Goal: Information Seeking & Learning: Learn about a topic

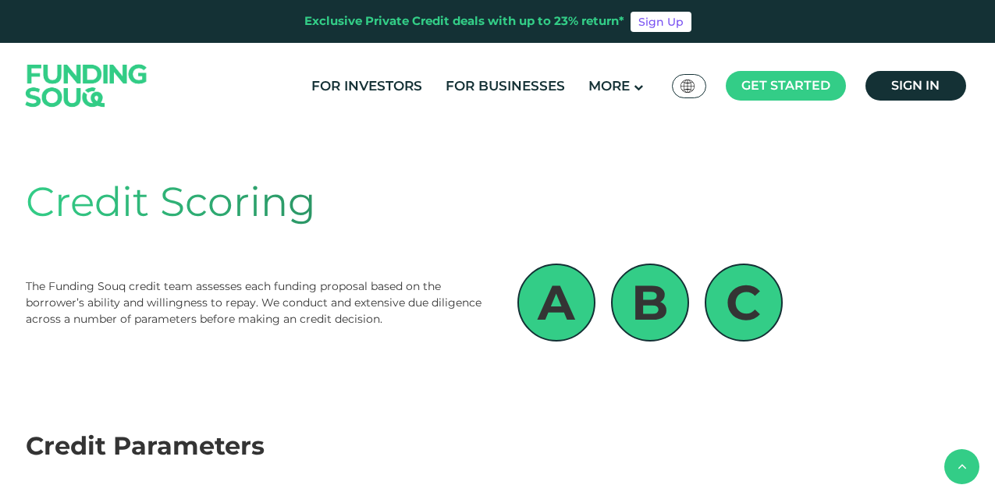
click at [370, 80] on link "For Investors" at bounding box center [366, 86] width 119 height 26
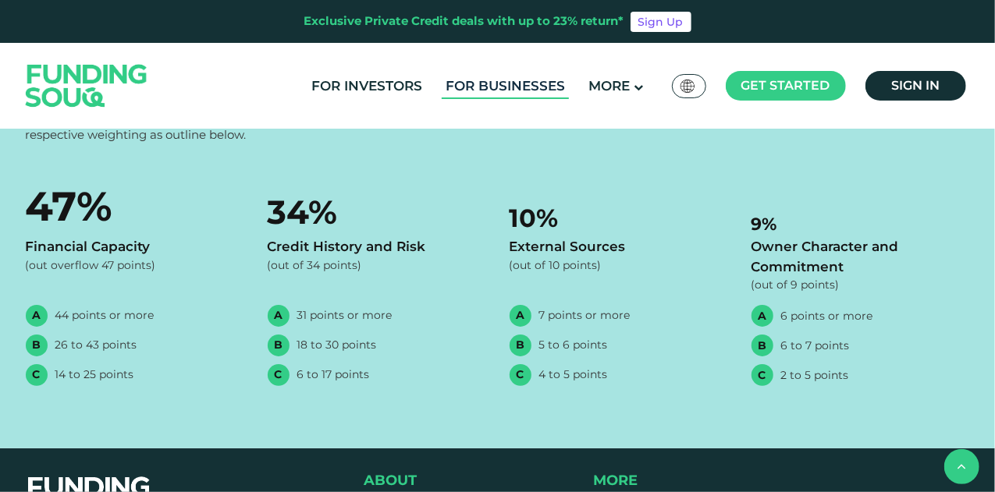
click at [517, 82] on link "For Businesses" at bounding box center [505, 86] width 127 height 26
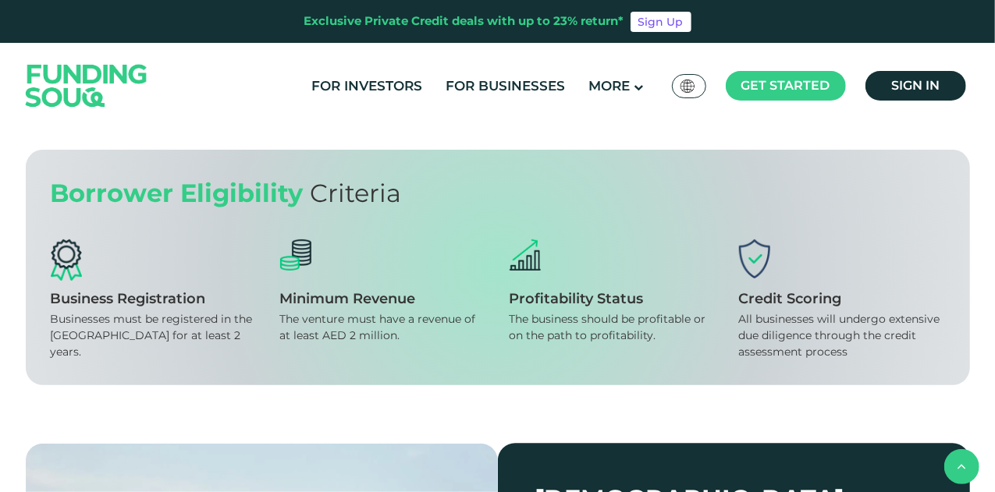
scroll to position [1561, 0]
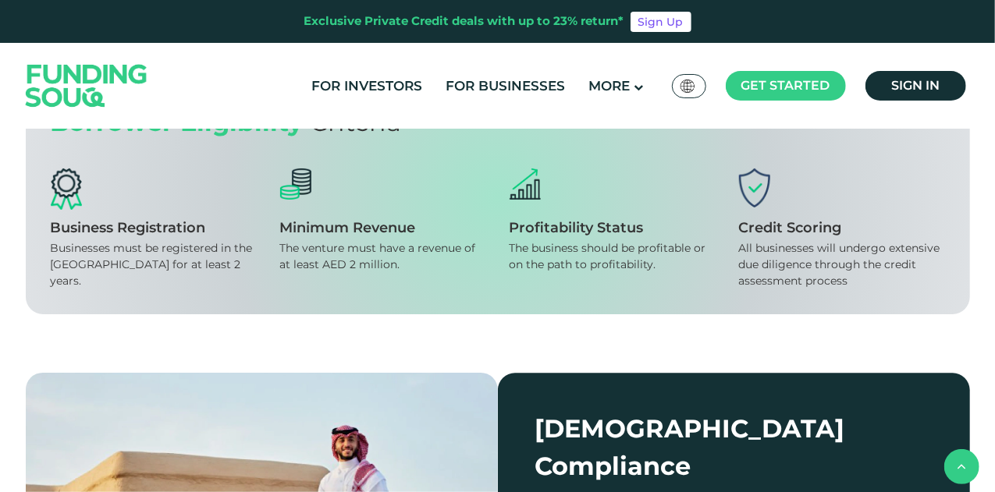
drag, startPoint x: 581, startPoint y: 268, endPoint x: 512, endPoint y: 183, distance: 109.3
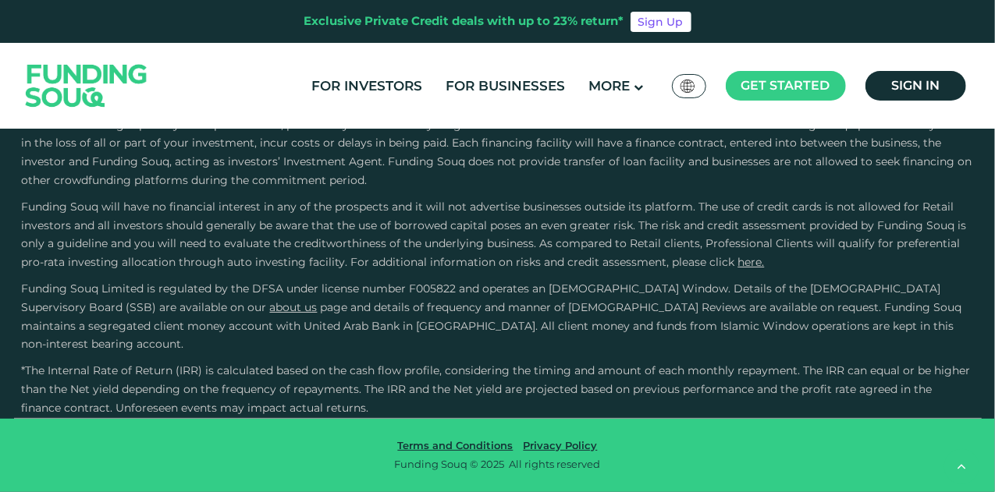
scroll to position [2965, 0]
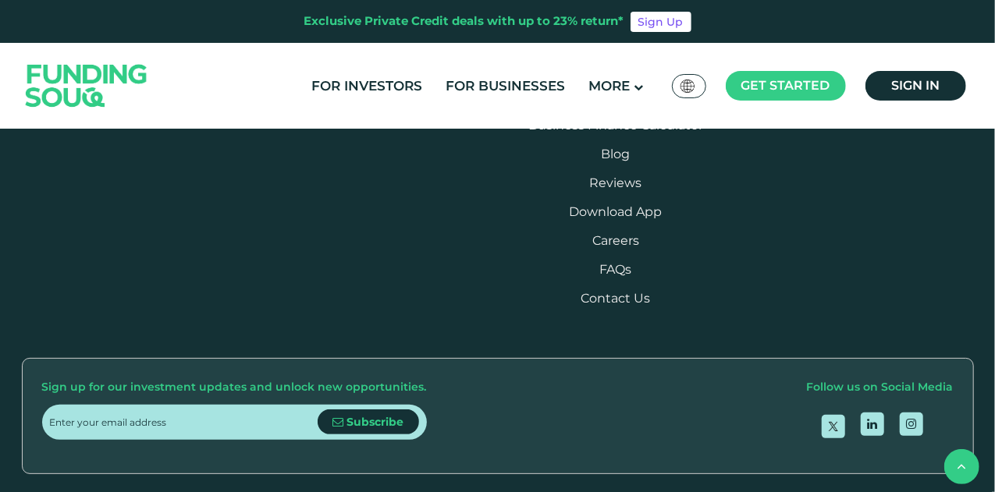
drag, startPoint x: 813, startPoint y: 261, endPoint x: 883, endPoint y: 286, distance: 73.8
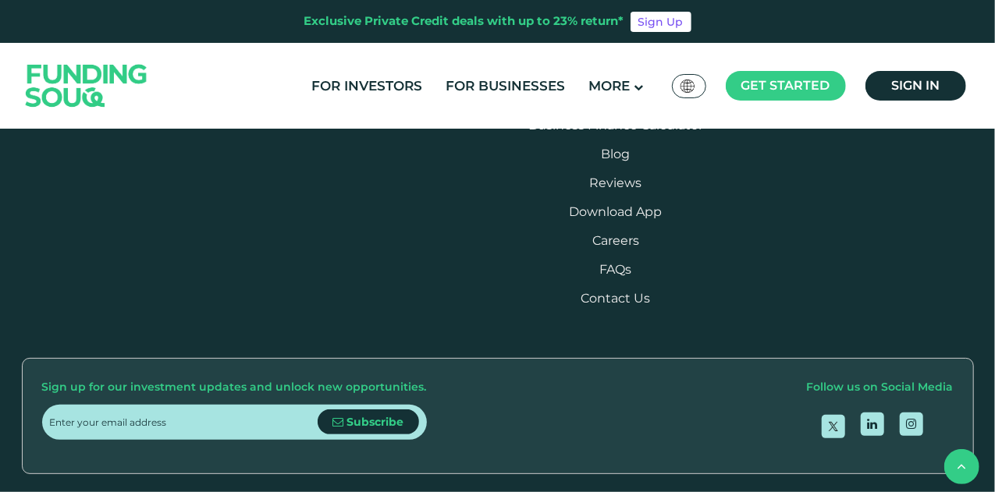
drag, startPoint x: 832, startPoint y: 289, endPoint x: 97, endPoint y: 277, distance: 735.2
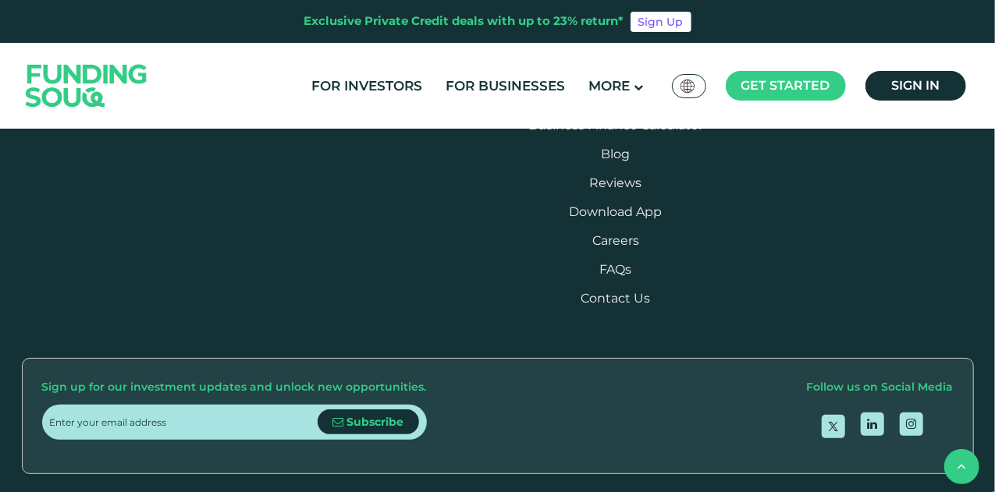
drag, startPoint x: 602, startPoint y: 314, endPoint x: 872, endPoint y: 314, distance: 270.0
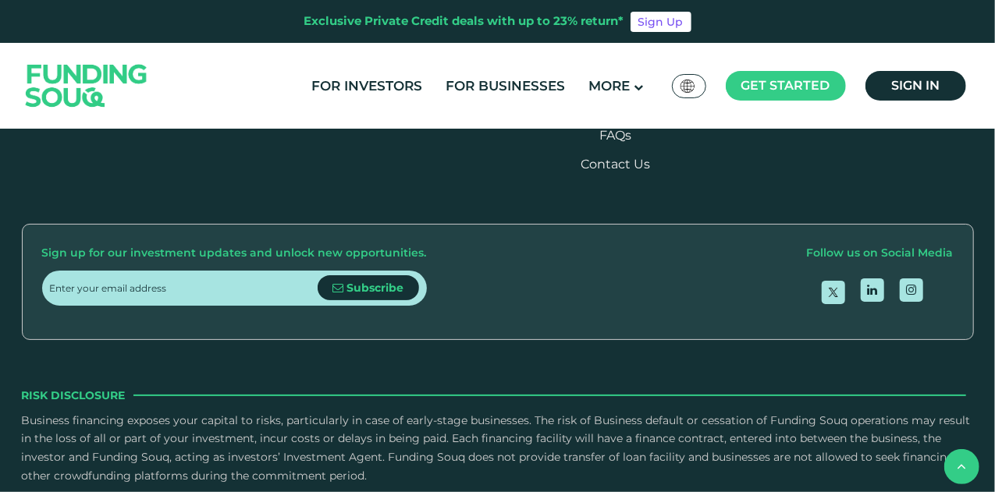
scroll to position [3277, 0]
